Goal: Check status: Check status

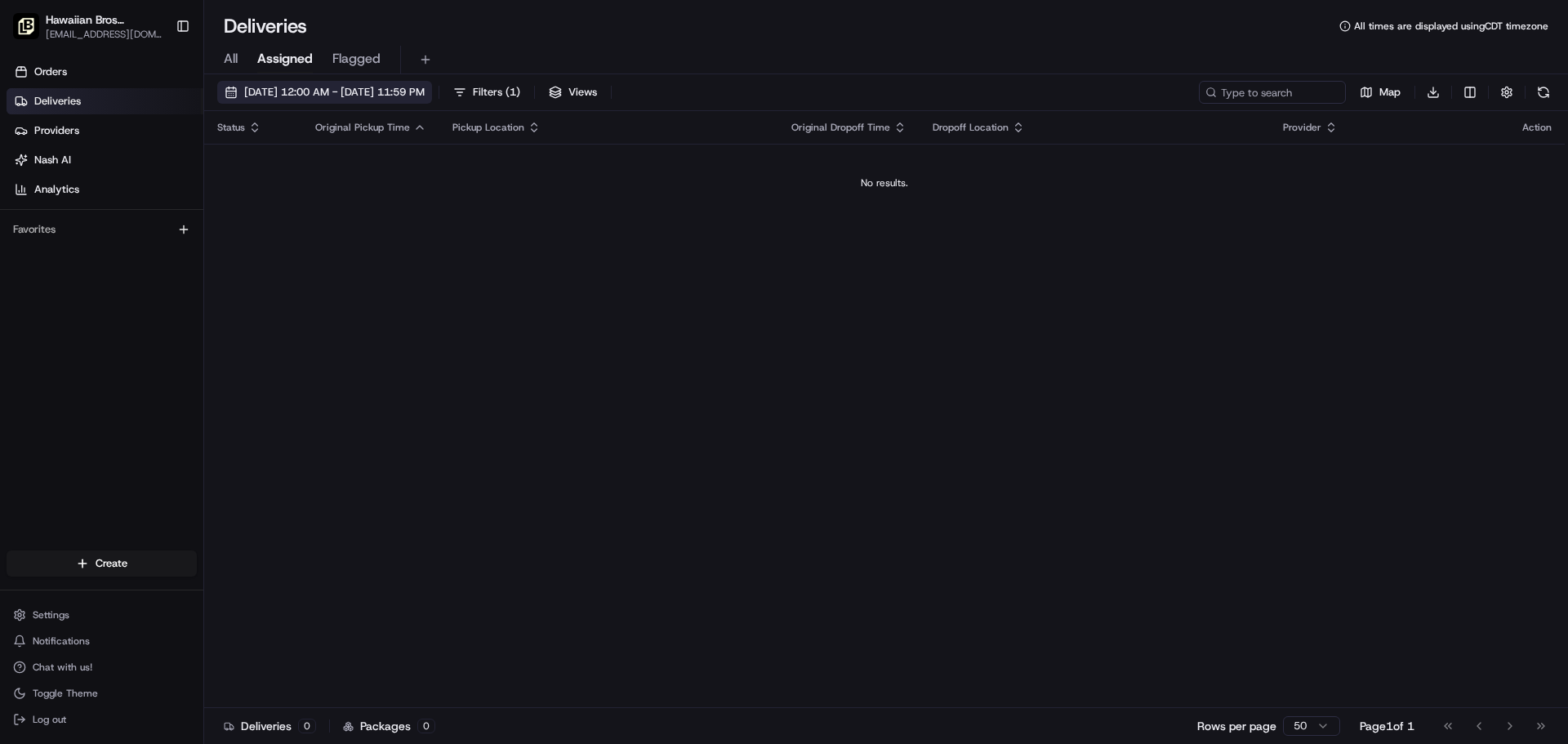
click at [425, 87] on span "[DATE] 12:00 AM - [DATE] 11:59 PM" at bounding box center [334, 91] width 180 height 14
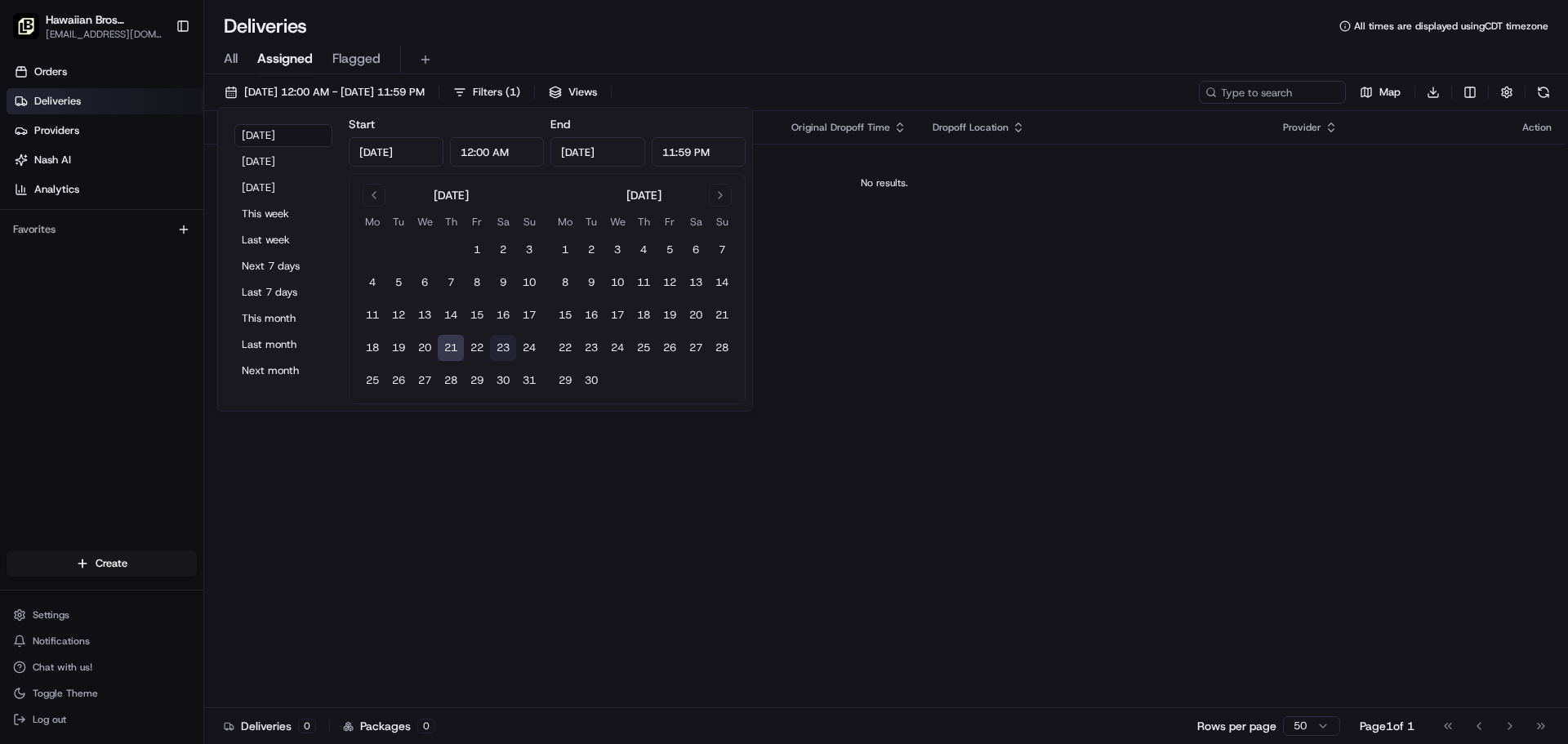
click at [503, 352] on button "23" at bounding box center [503, 348] width 26 height 26
type input "[DATE]"
click at [481, 347] on button "22" at bounding box center [476, 348] width 26 height 26
type input "[DATE]"
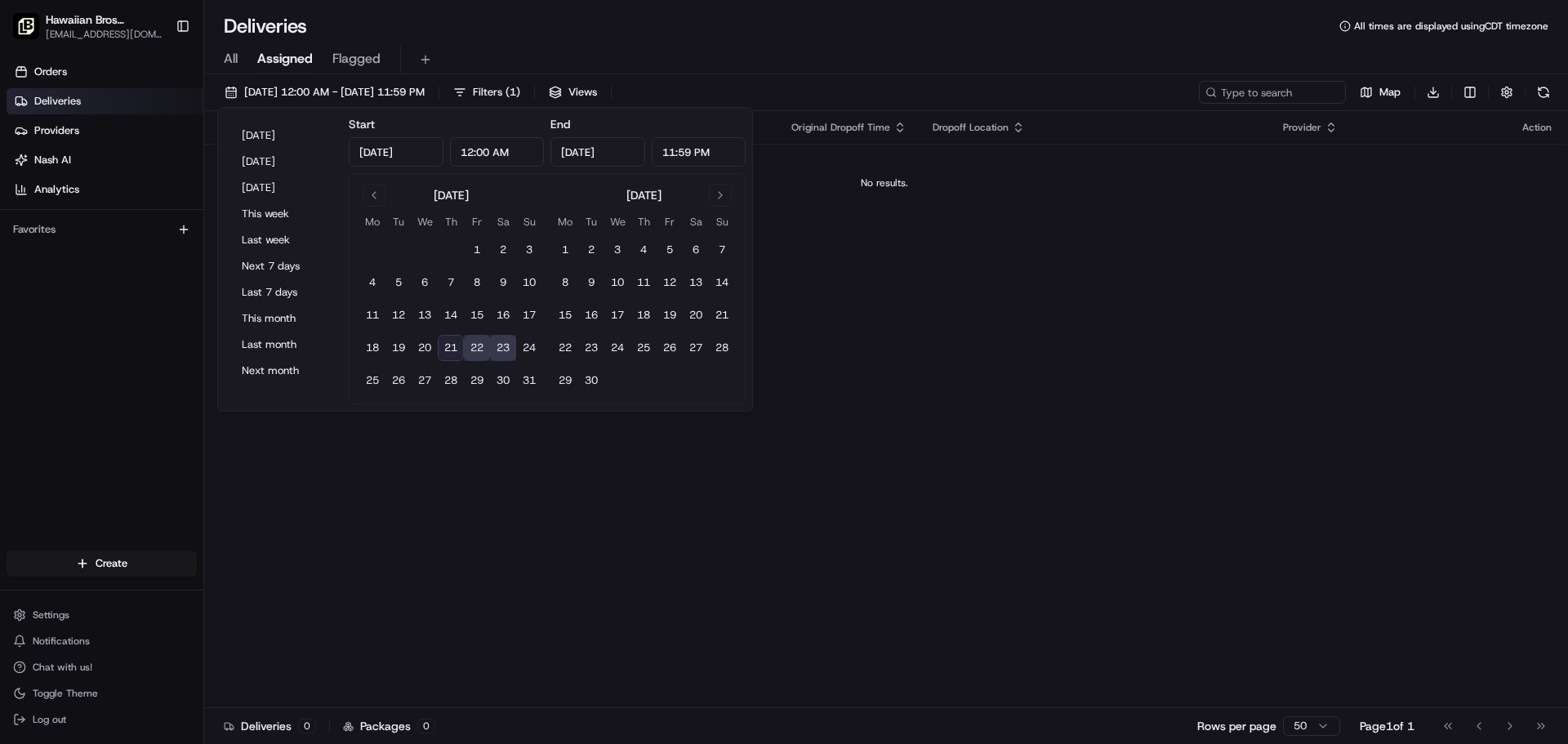
click at [475, 351] on button "22" at bounding box center [476, 348] width 26 height 26
type input "[DATE]"
click at [1198, 432] on div "Status Original Pickup Time Pickup Location Original Dropoff Time Dropoff Locat…" at bounding box center [884, 409] width 1361 height 597
